Goal: Check status: Check status

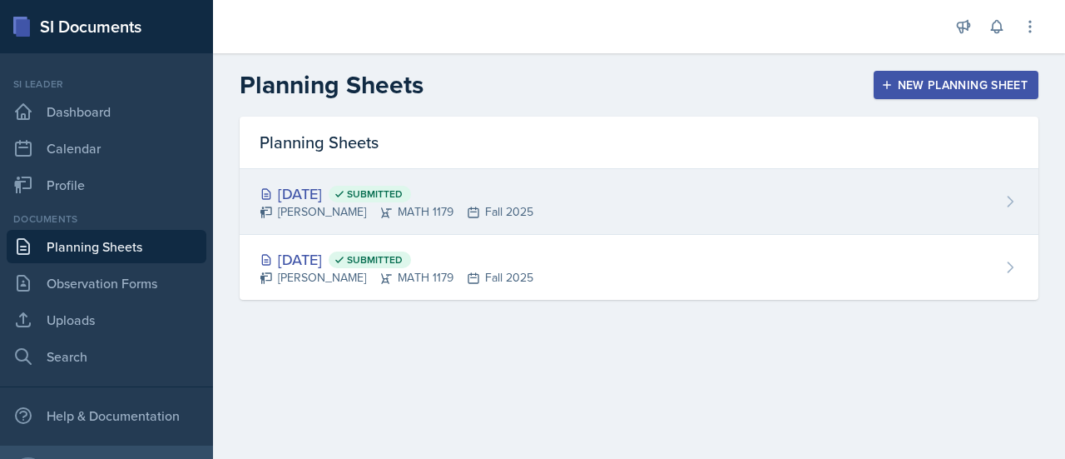
click at [449, 201] on div "[DATE] Submitted" at bounding box center [397, 193] width 274 height 22
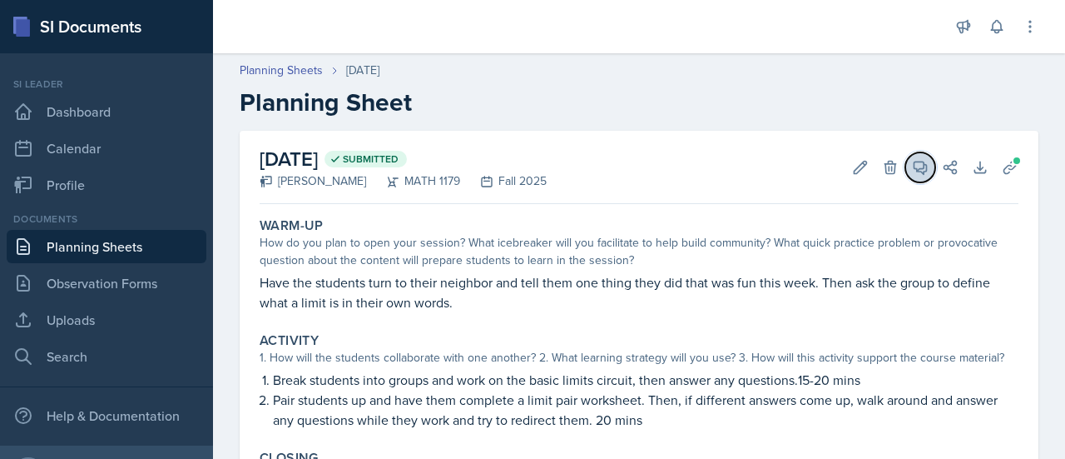
click at [906, 175] on button "View Comments" at bounding box center [921, 167] width 30 height 30
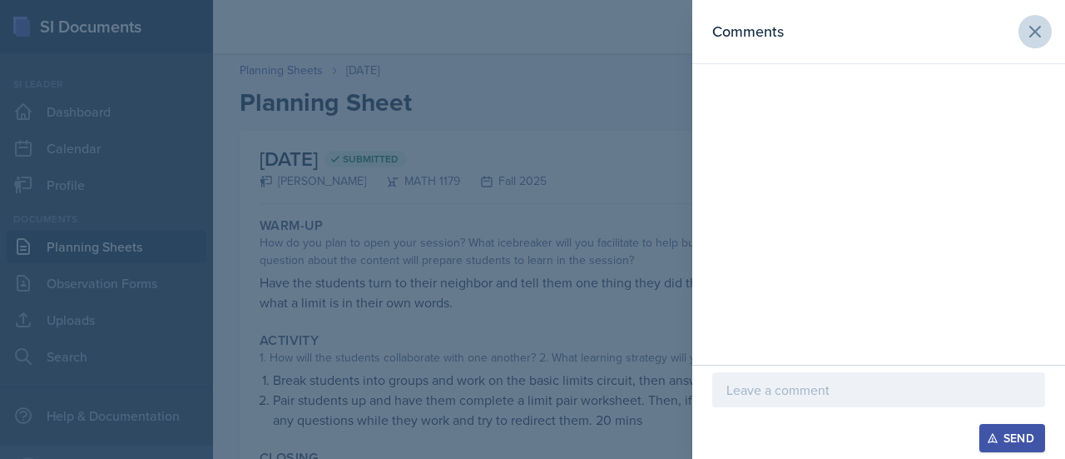
click at [1036, 43] on button at bounding box center [1035, 31] width 33 height 33
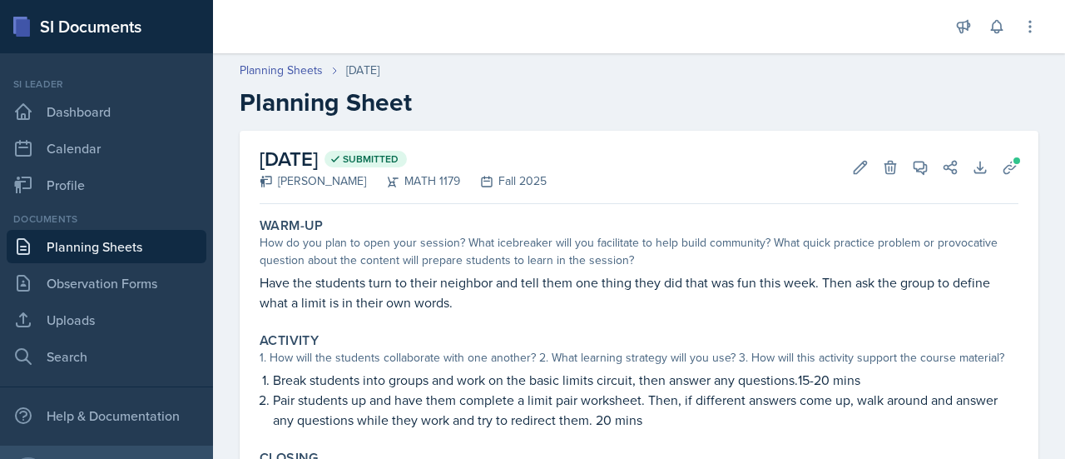
click at [92, 243] on link "Planning Sheets" at bounding box center [107, 246] width 200 height 33
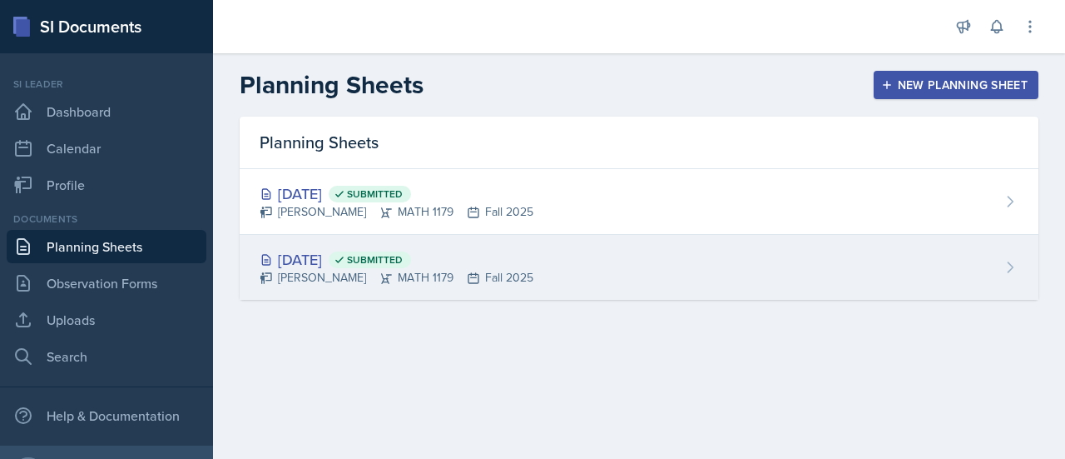
click at [804, 260] on div "[DATE] Submitted [PERSON_NAME] MATH 1179 Fall 2025" at bounding box center [639, 267] width 799 height 65
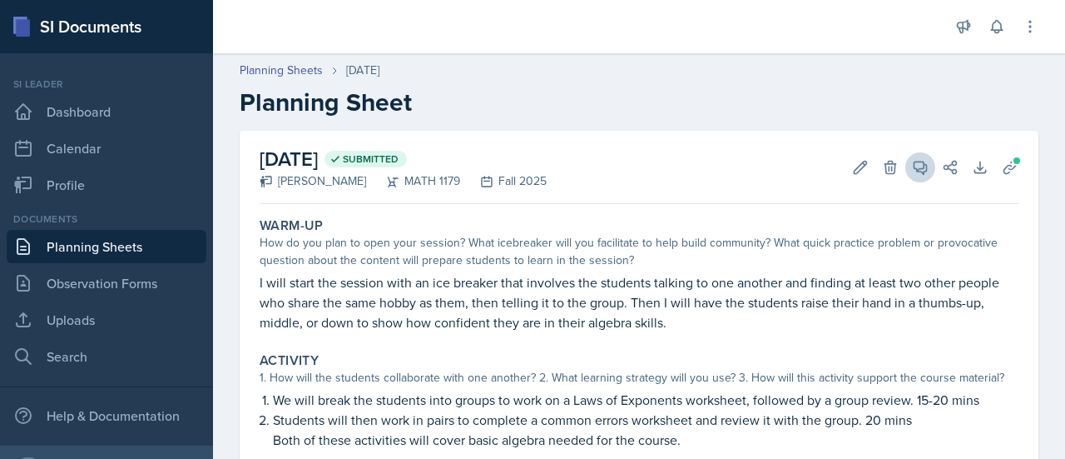
click at [912, 174] on icon at bounding box center [920, 167] width 17 height 17
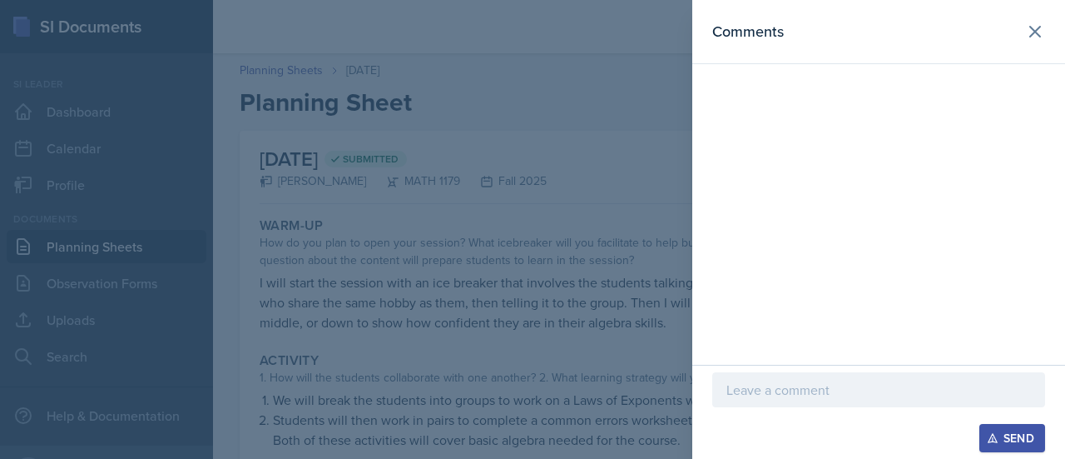
click at [633, 307] on div at bounding box center [532, 229] width 1065 height 459
